Goal: Find specific page/section: Find specific page/section

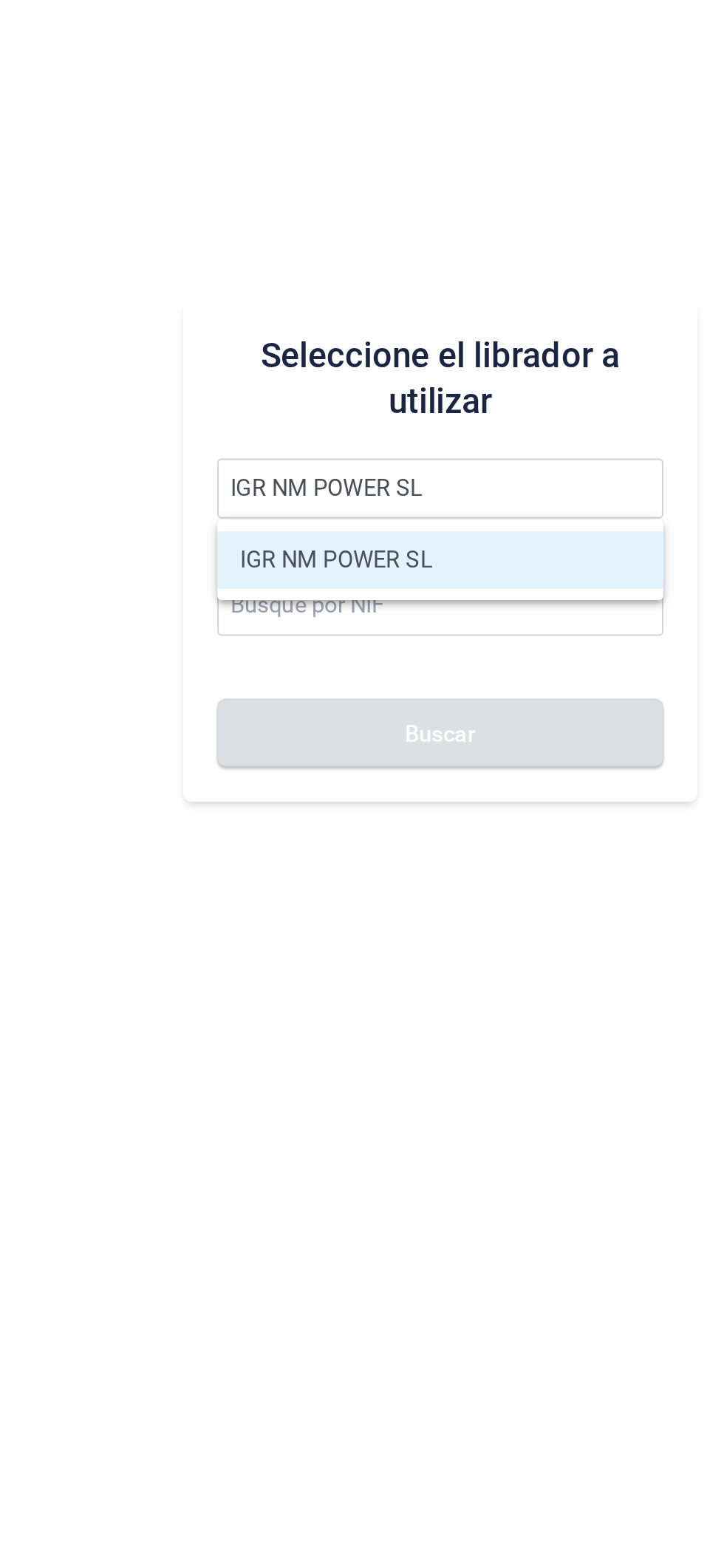
type input "IGR NM POWER SL"
click at [483, 835] on ul "IGR NM POWER SL" at bounding box center [458, 819] width 231 height 41
click at [464, 827] on li "IGR NM POWER SL" at bounding box center [458, 819] width 231 height 29
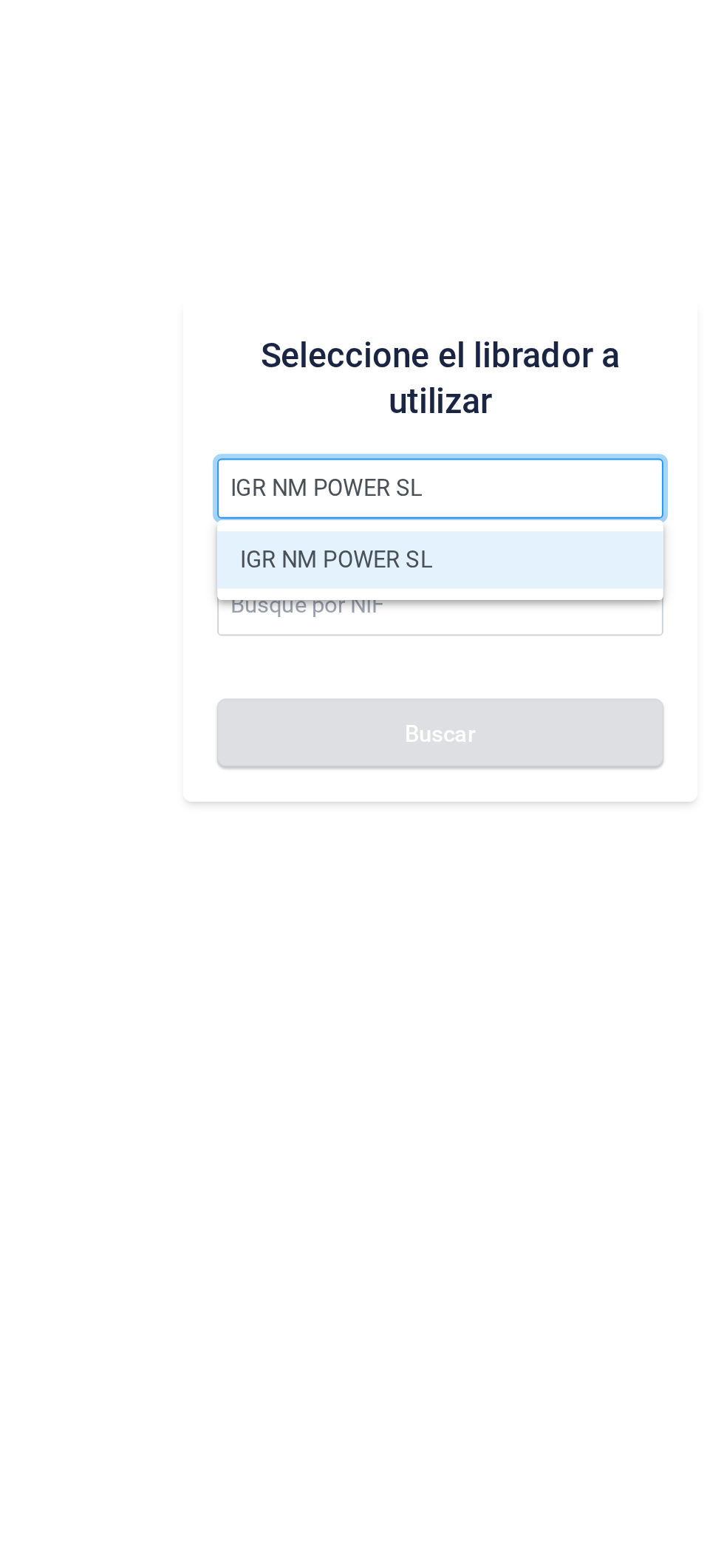
type input "B40658668"
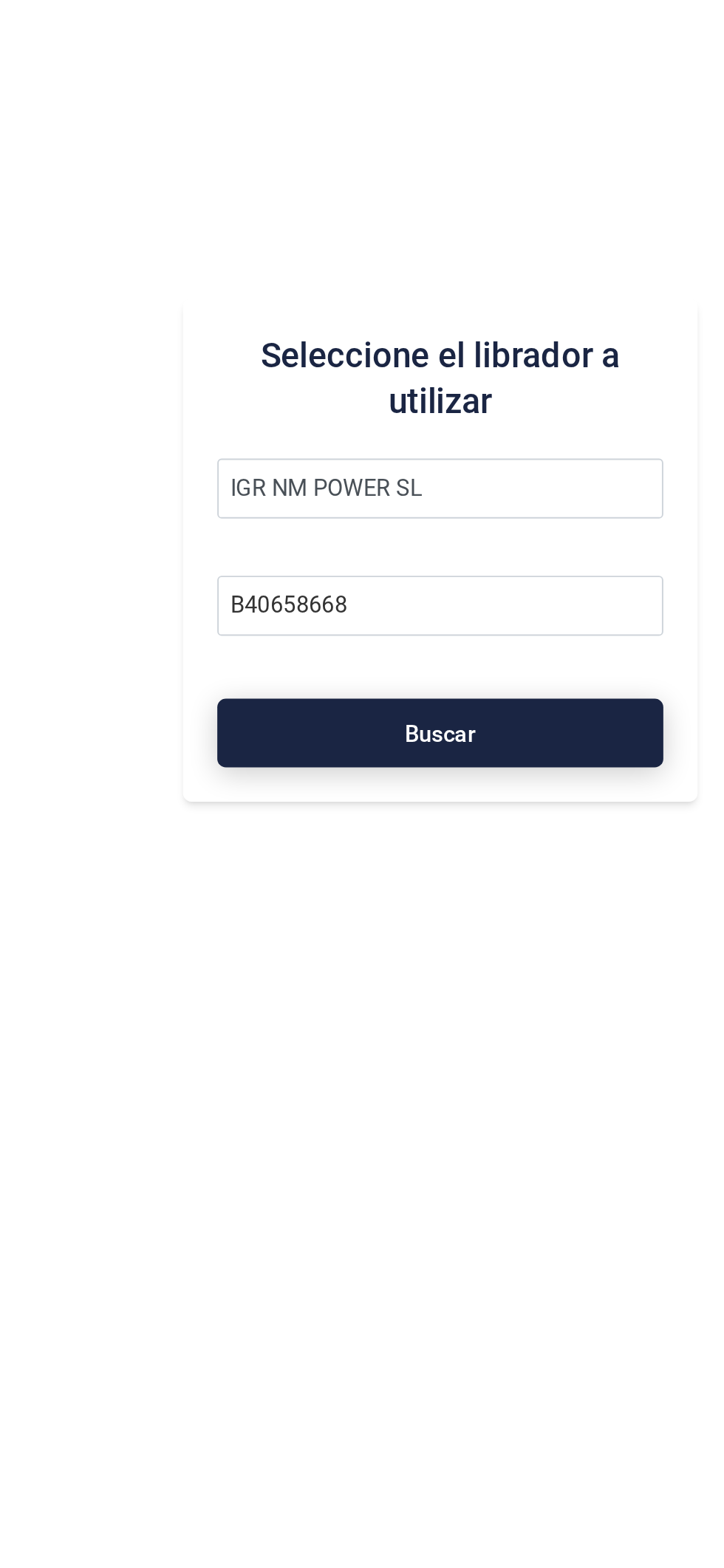
click at [470, 908] on span "Buscar" at bounding box center [458, 909] width 37 height 11
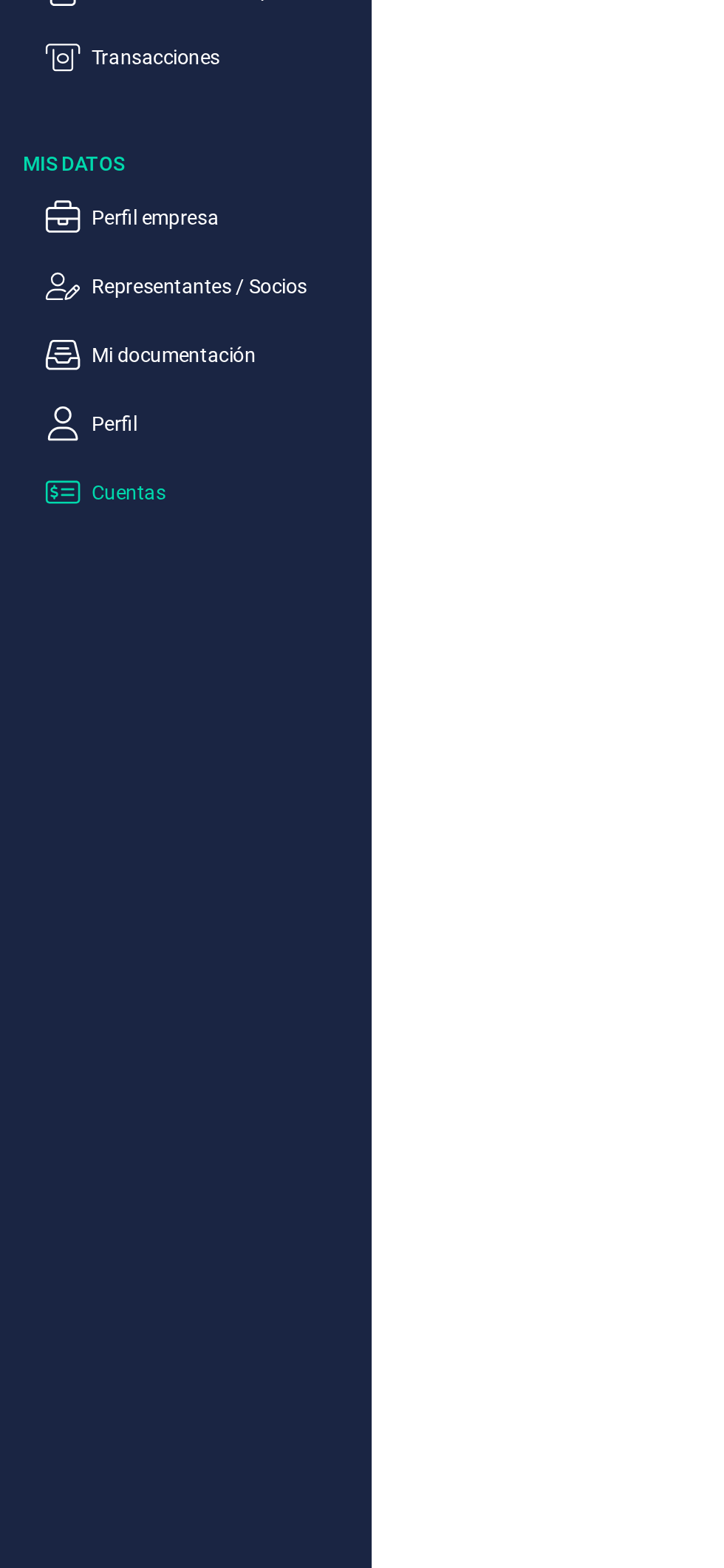
click at [95, 590] on p "Cuentas" at bounding box center [117, 582] width 139 height 18
